Goal: Information Seeking & Learning: Find specific fact

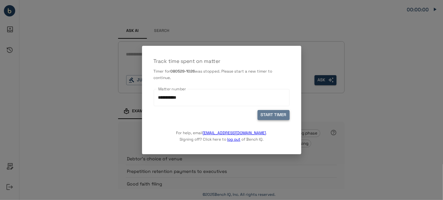
click at [278, 118] on button "START TIMER" at bounding box center [273, 115] width 32 height 10
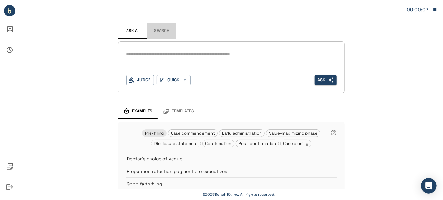
click at [156, 28] on button "Search" at bounding box center [161, 31] width 29 height 16
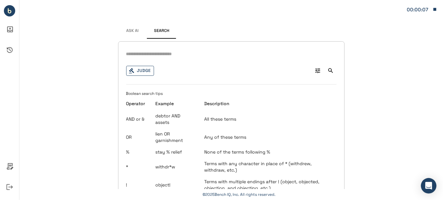
click at [141, 70] on button "Judge" at bounding box center [140, 71] width 28 height 10
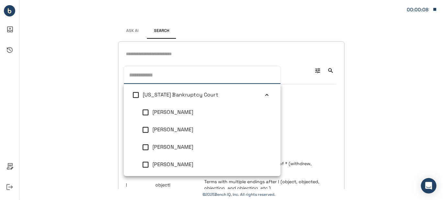
click at [264, 96] on icon at bounding box center [267, 95] width 6 height 6
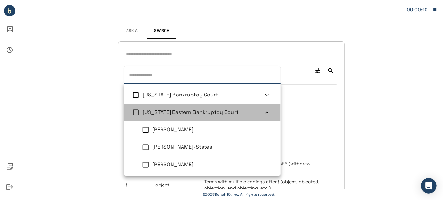
click at [264, 111] on icon at bounding box center [267, 113] width 6 height 6
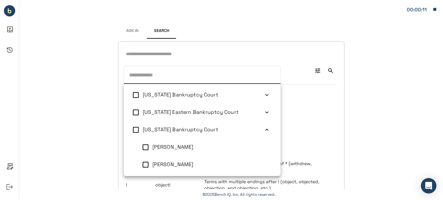
click at [264, 131] on icon at bounding box center [267, 130] width 6 height 6
click at [264, 148] on icon at bounding box center [267, 148] width 6 height 6
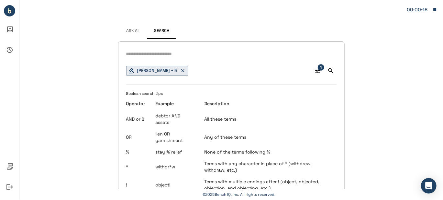
click at [155, 53] on input "text" at bounding box center [231, 53] width 210 height 9
paste input "**********"
type input "**********"
click at [329, 70] on icon "Search" at bounding box center [330, 71] width 5 height 5
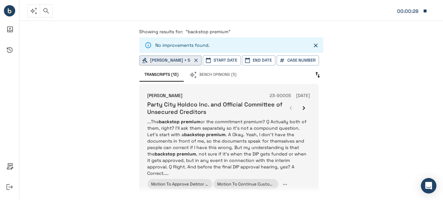
click at [227, 136] on p "...The backstop premium or the commitment premium? Q Actually both of them, rig…" at bounding box center [228, 148] width 163 height 58
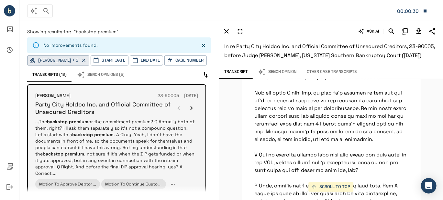
scroll to position [17346, 0]
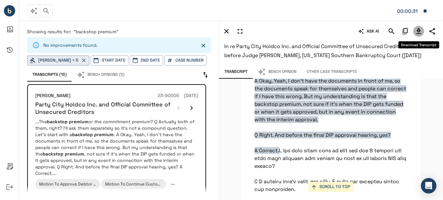
click at [416, 28] on icon "Download Transcript" at bounding box center [419, 31] width 8 height 8
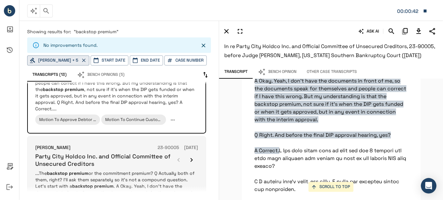
scroll to position [129, 0]
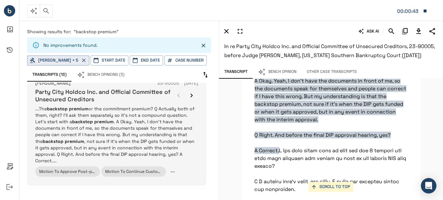
click at [143, 120] on p "...The backstop premium or the commitment premium? Q Actually both of them, rig…" at bounding box center [116, 135] width 163 height 58
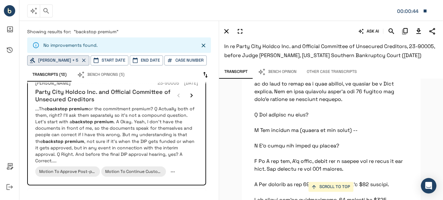
scroll to position [17431, 0]
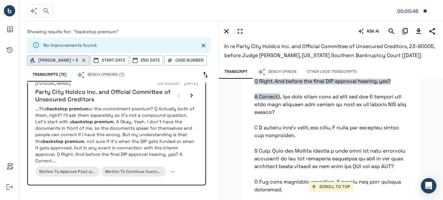
click at [418, 29] on icon "Download Transcript" at bounding box center [419, 31] width 8 height 8
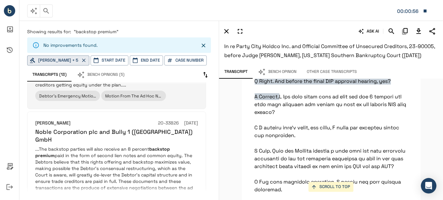
scroll to position [323, 0]
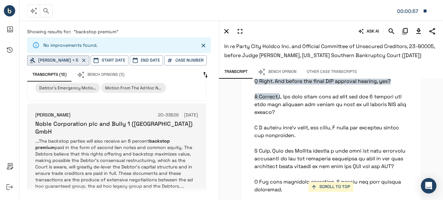
click at [136, 144] on p "...The backstop parties will also receive an 8 percent backstop premium paid in…" at bounding box center [116, 164] width 163 height 52
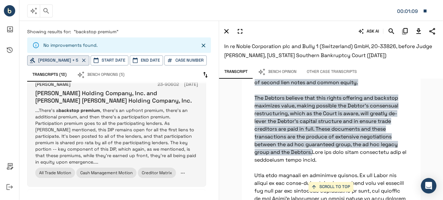
scroll to position [776, 0]
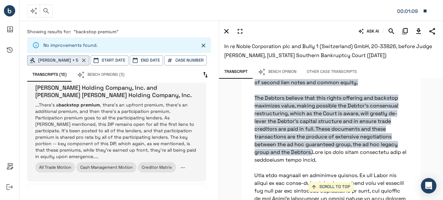
click at [109, 111] on p "...There's a backstop premium , there's an upfront premium, there's an addition…" at bounding box center [116, 131] width 163 height 58
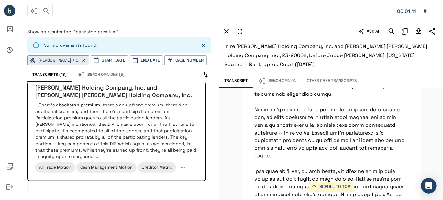
scroll to position [10263, 0]
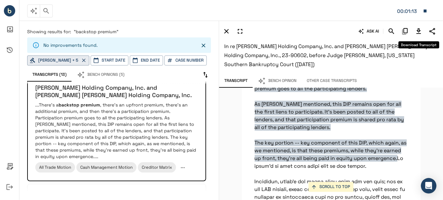
click at [419, 32] on icon "Download Transcript" at bounding box center [418, 30] width 5 height 5
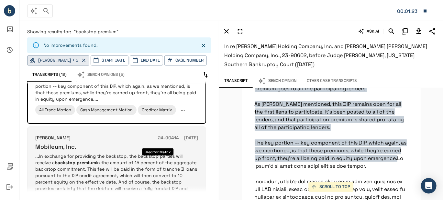
scroll to position [841, 0]
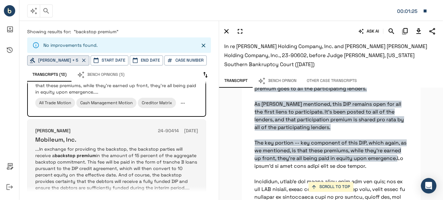
click at [112, 146] on p "...In exchange for providing the backstop, the backstop parties will receive a …" at bounding box center [116, 168] width 163 height 45
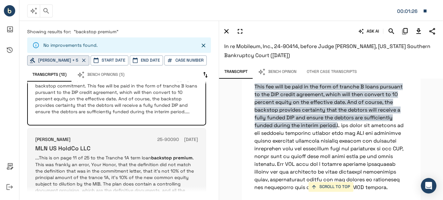
scroll to position [936, 0]
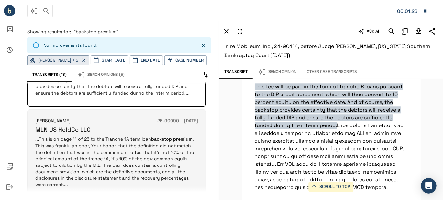
click at [139, 136] on p "...This is on page 11 of 25 to the Tranche 1A term loan backstop premium . This…" at bounding box center [116, 162] width 163 height 52
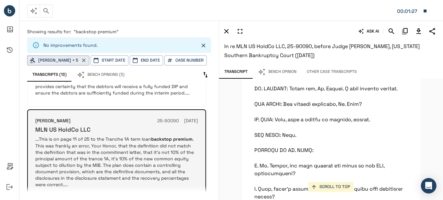
scroll to position [8742, 0]
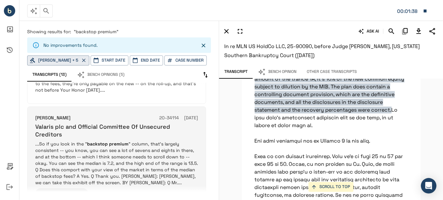
scroll to position [194, 0]
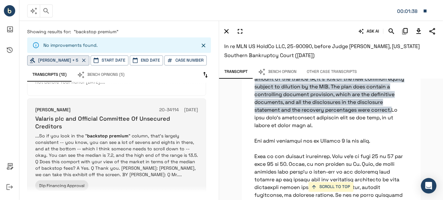
click at [118, 142] on p "...So if you look in the " backstop premium " column, that's largely consistent…" at bounding box center [116, 155] width 163 height 45
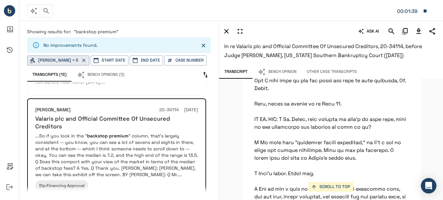
scroll to position [5673, 0]
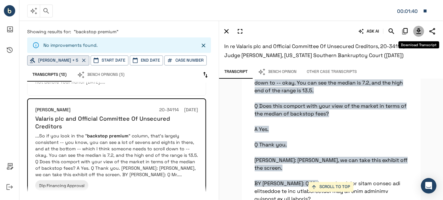
click at [420, 29] on icon "Download Transcript" at bounding box center [419, 31] width 8 height 8
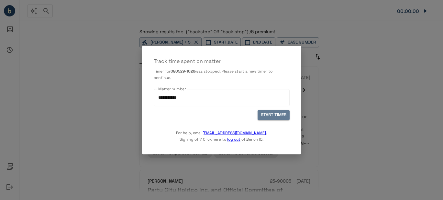
click at [267, 117] on button "START TIMER" at bounding box center [273, 115] width 32 height 10
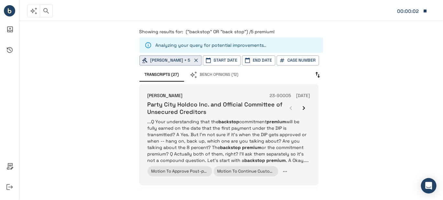
click at [241, 131] on p "...Q Your understanding that the backstop commitment premium will be fully earn…" at bounding box center [228, 141] width 163 height 45
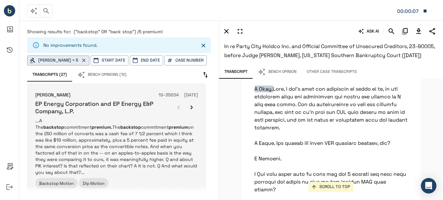
scroll to position [323, 0]
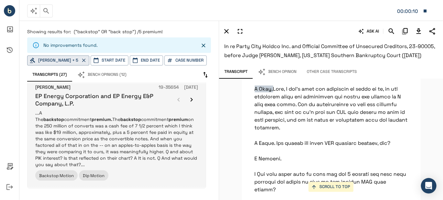
click at [119, 133] on p "...A The backstop commitment premium. The backstop commitment premium on the 25…" at bounding box center [116, 139] width 163 height 58
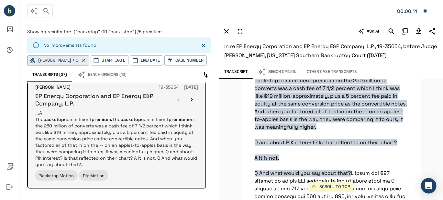
scroll to position [16962, 0]
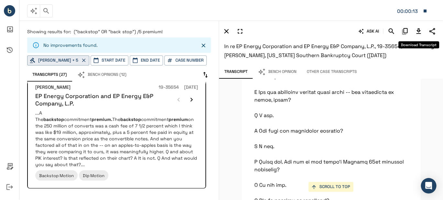
click at [417, 29] on icon "Download Transcript" at bounding box center [419, 31] width 8 height 8
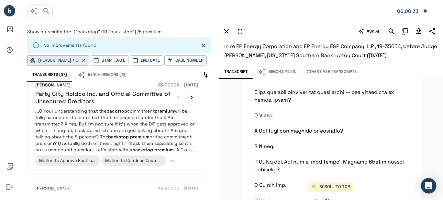
scroll to position [0, 0]
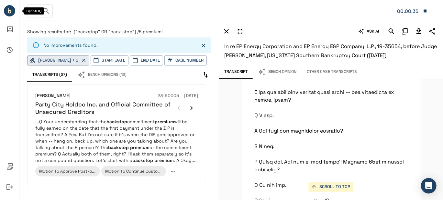
click at [9, 10] on icon "Bench IQ" at bounding box center [10, 12] width 4 height 4
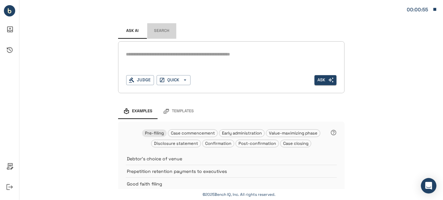
click at [167, 29] on button "Search" at bounding box center [161, 31] width 29 height 16
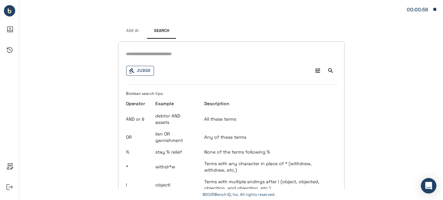
click at [140, 71] on button "Judge" at bounding box center [140, 71] width 28 height 10
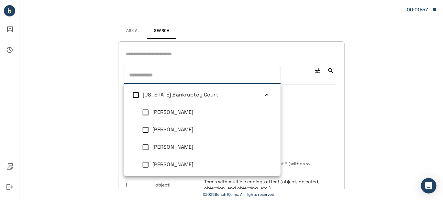
click at [264, 96] on icon at bounding box center [267, 95] width 6 height 6
click at [265, 112] on icon at bounding box center [266, 113] width 3 height 2
click at [258, 126] on div "[US_STATE] Bankruptcy Court" at bounding box center [203, 130] width 121 height 8
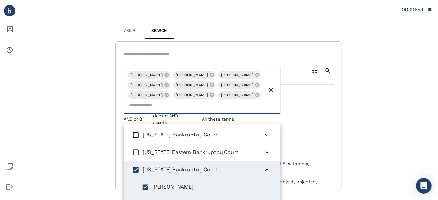
click at [274, 93] on icon "Clear" at bounding box center [271, 90] width 6 height 6
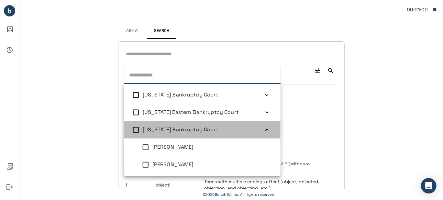
click at [265, 129] on icon at bounding box center [266, 130] width 3 height 2
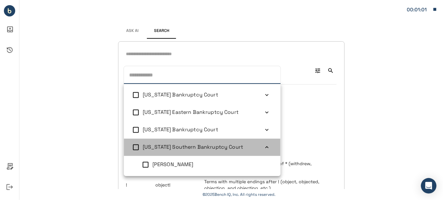
click at [264, 148] on icon at bounding box center [267, 148] width 6 height 6
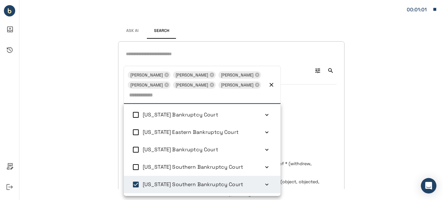
click at [144, 59] on div "[PERSON_NAME] + 5 [PERSON_NAME] [PERSON_NAME] [PERSON_NAME] [PERSON_NAME] [PERS…" at bounding box center [231, 148] width 226 height 214
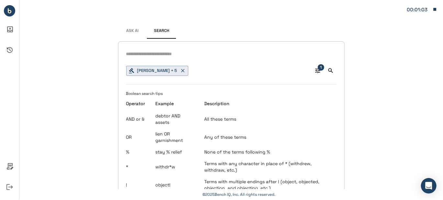
click at [146, 59] on input "text" at bounding box center [231, 53] width 210 height 9
paste input "**********"
type input "**********"
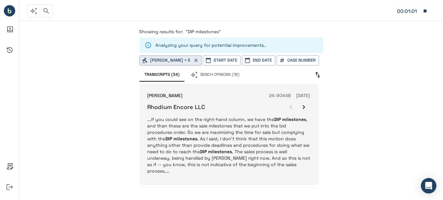
click at [202, 120] on p "...If you could see on the right-hand column, we have the DIP milestones , and …" at bounding box center [228, 145] width 163 height 58
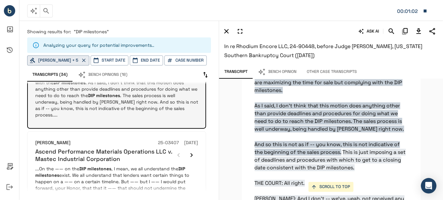
scroll to position [65, 0]
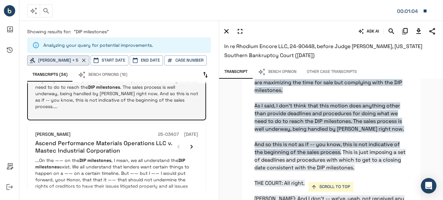
click at [114, 92] on p "...If you could see on the right-hand column, we have the DIP milestones , and …" at bounding box center [116, 81] width 163 height 58
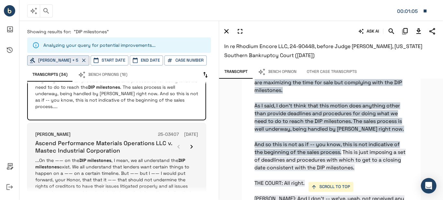
scroll to position [129, 0]
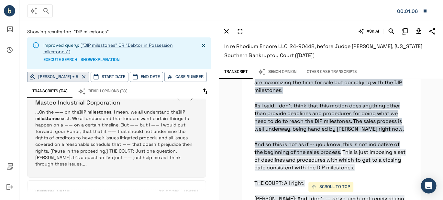
click at [131, 127] on p "...On the —— on the DIP milestones , I mean, we all understand the DIP mileston…" at bounding box center [116, 138] width 163 height 58
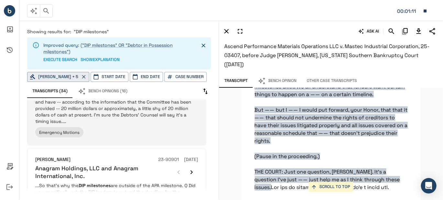
scroll to position [388, 0]
